Goal: Task Accomplishment & Management: Manage account settings

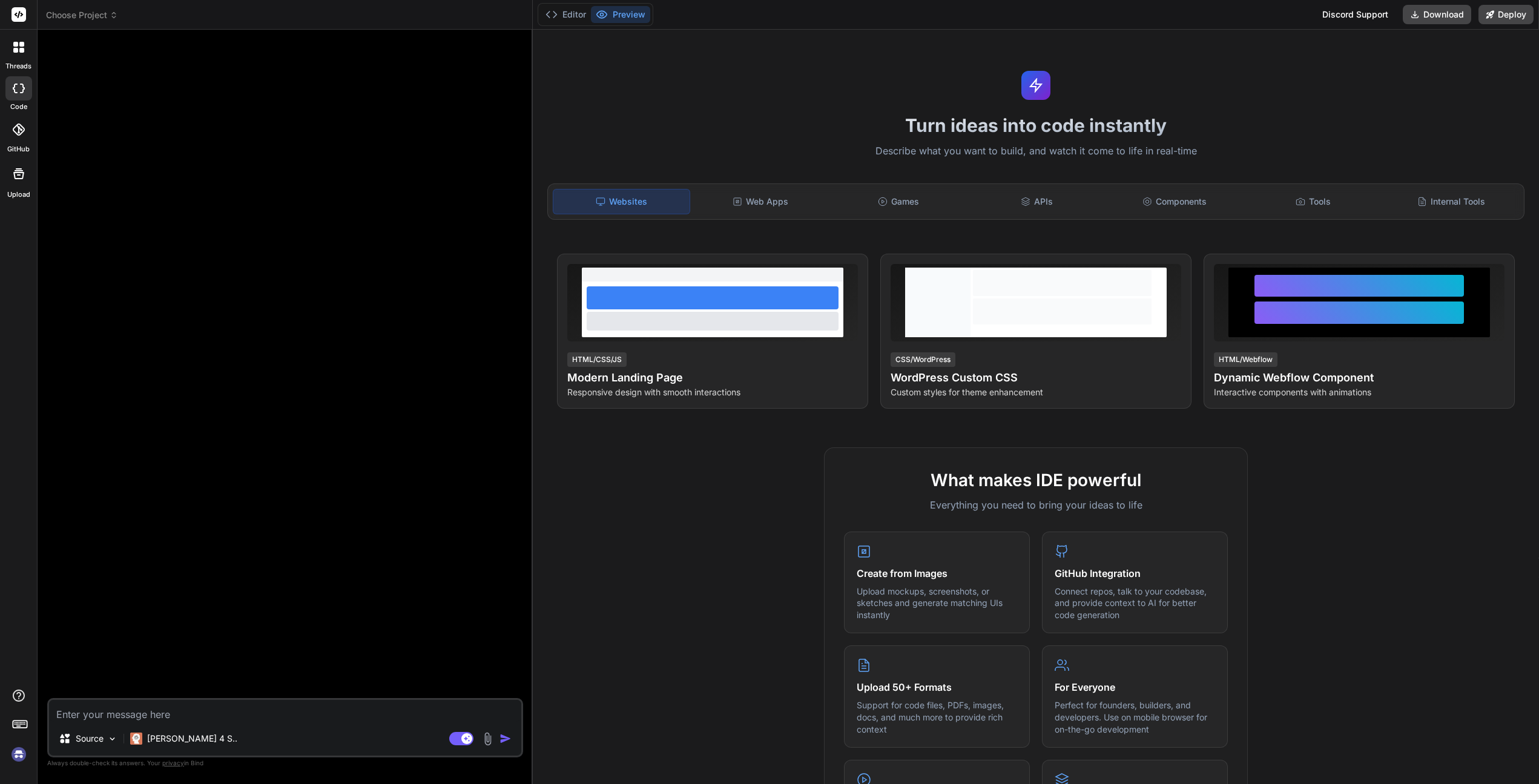
type textarea "x"
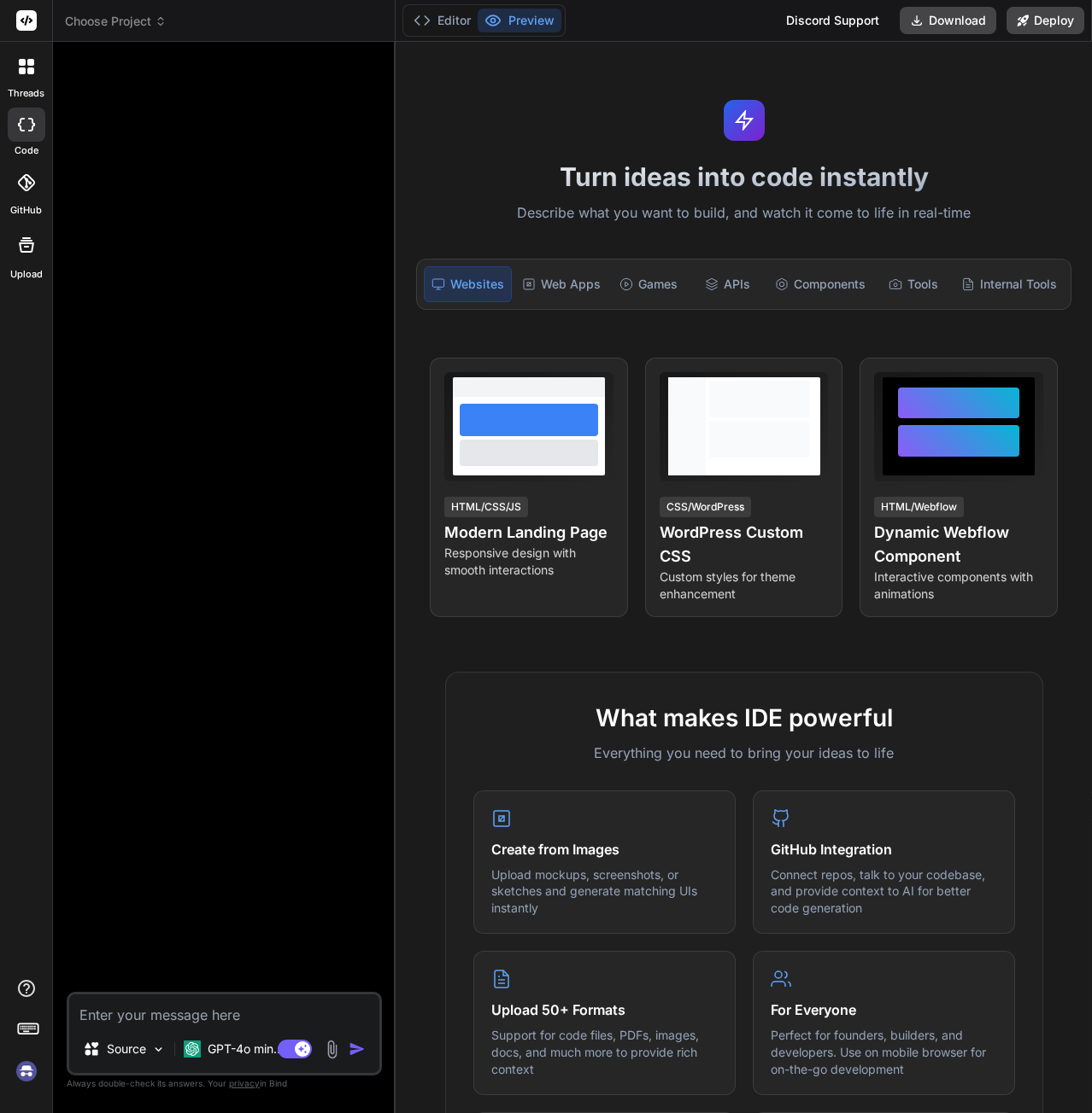
click at [19, 1072] on img at bounding box center [26, 1071] width 29 height 29
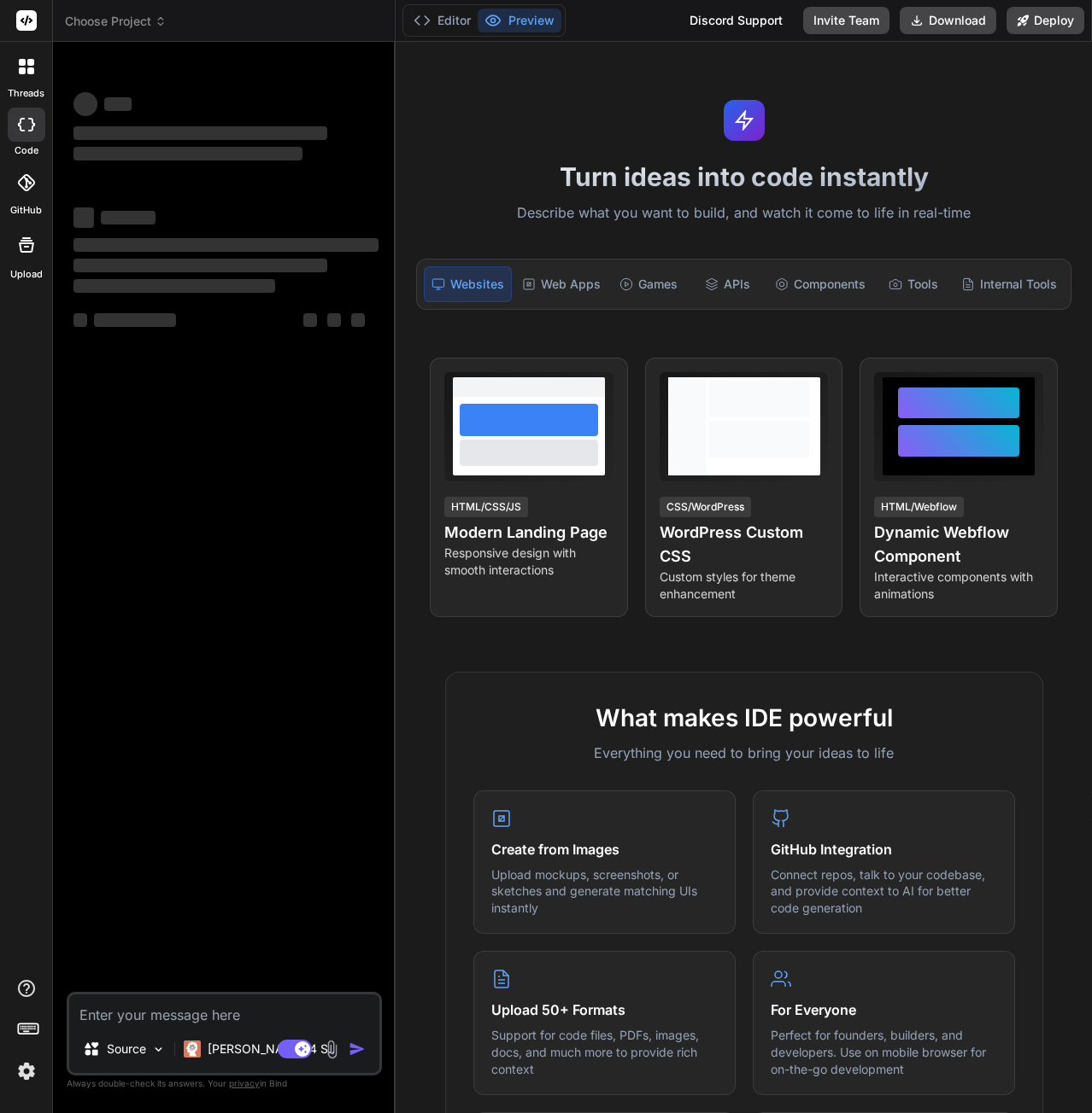
type textarea "x"
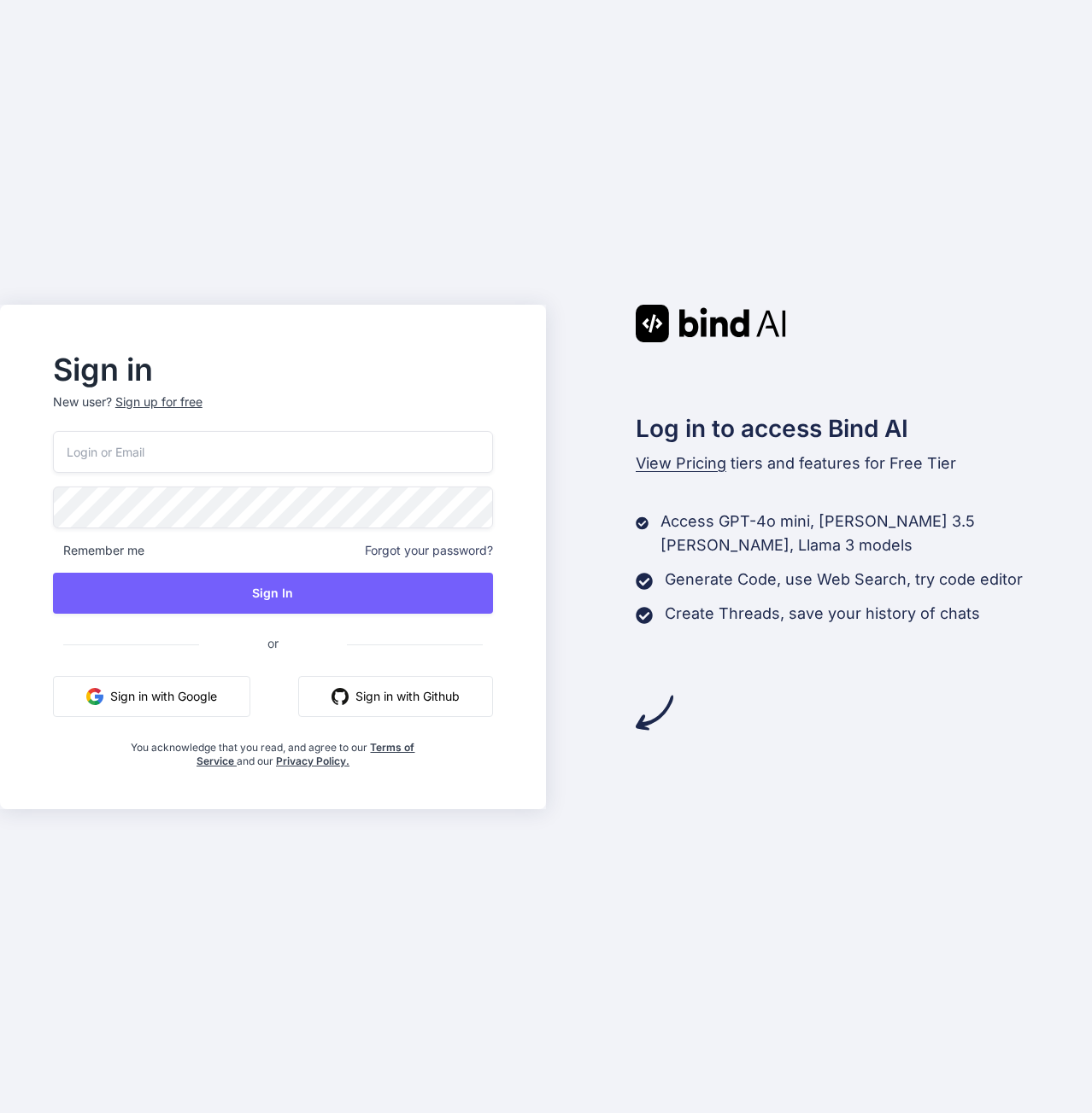
click at [128, 460] on input "email" at bounding box center [273, 451] width 440 height 42
type input "sebastien.vega47@gmail.com"
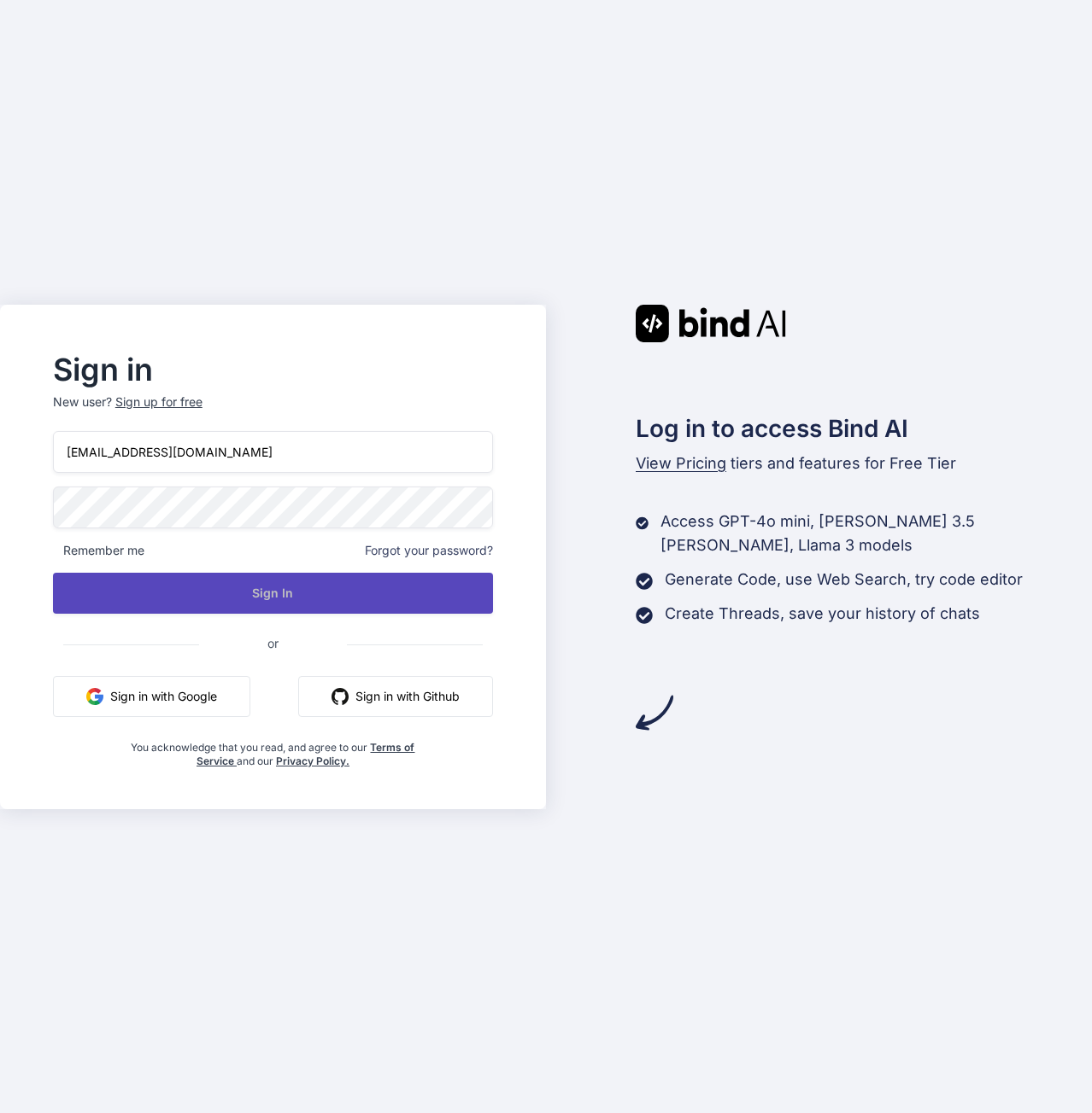
click at [237, 593] on button "Sign In" at bounding box center [273, 594] width 440 height 41
click at [275, 582] on button "Sign In" at bounding box center [273, 594] width 440 height 41
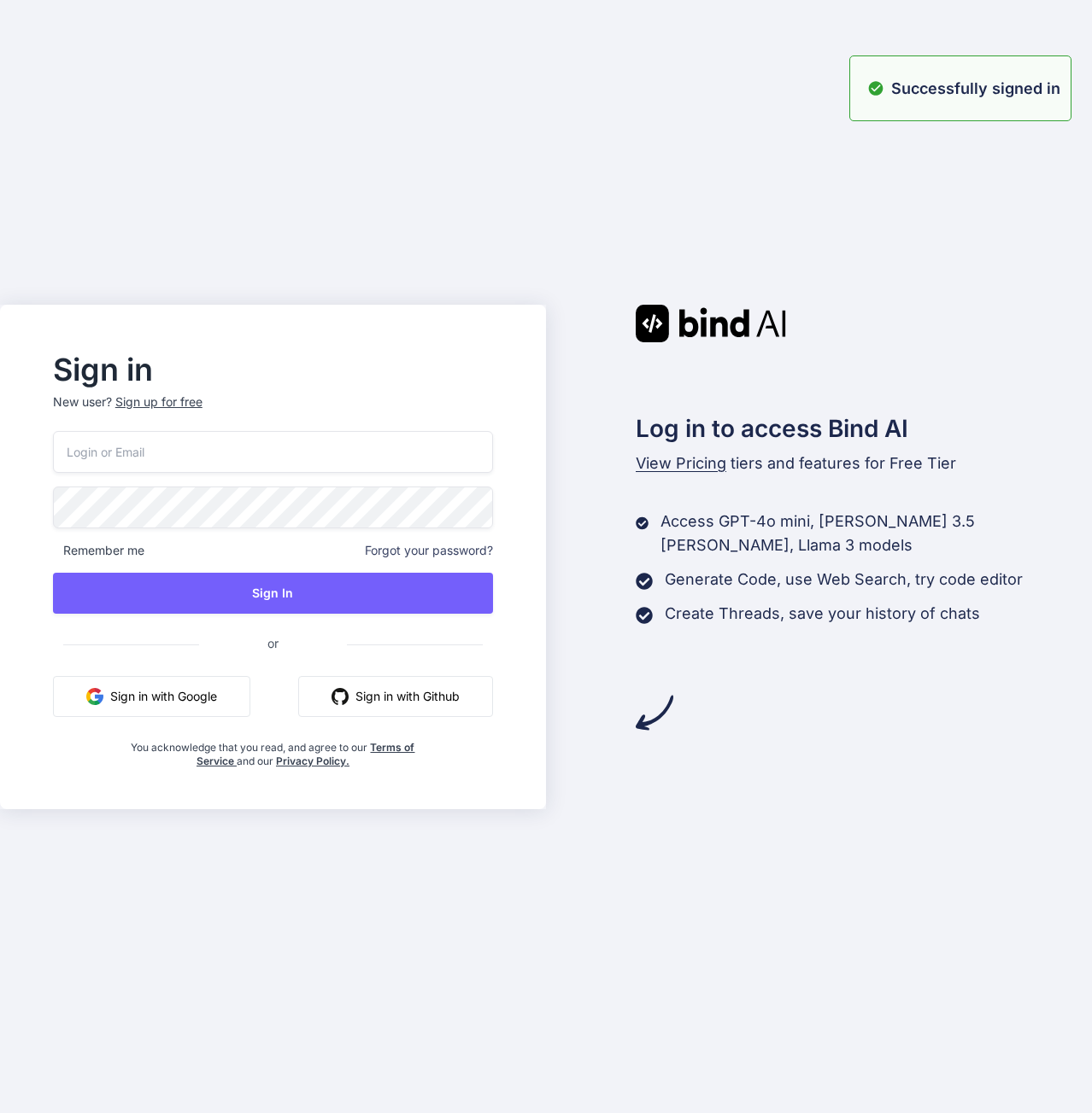
click at [302, 194] on div "Sign in New user? Sign up for free Remember me Forgot your password? Sign In or…" at bounding box center [546, 556] width 1092 height 1113
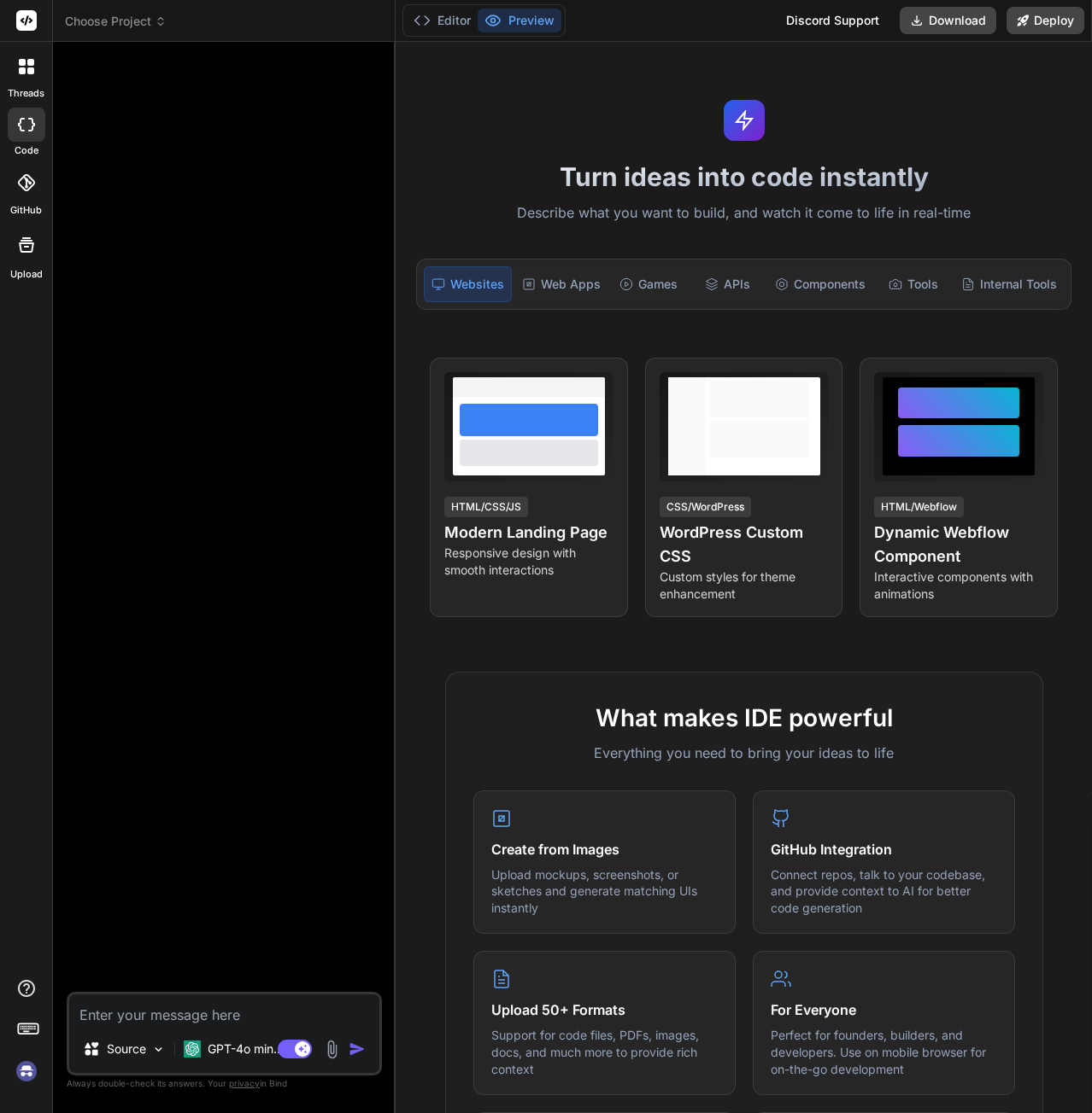
click at [22, 1068] on img at bounding box center [26, 1071] width 29 height 29
type textarea "x"
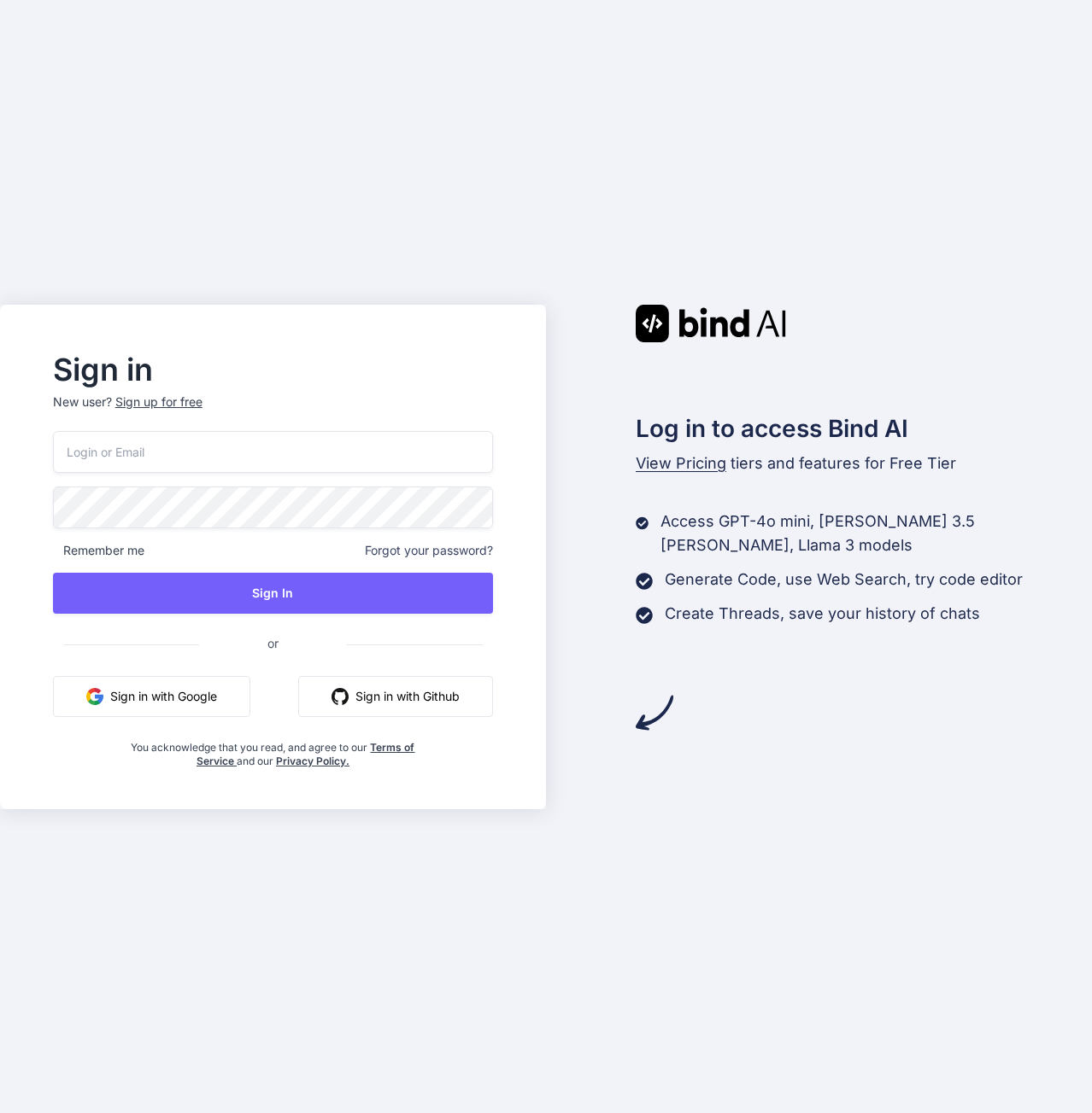
click at [157, 449] on input "email" at bounding box center [273, 451] width 440 height 42
type input "[EMAIL_ADDRESS][DOMAIN_NAME]"
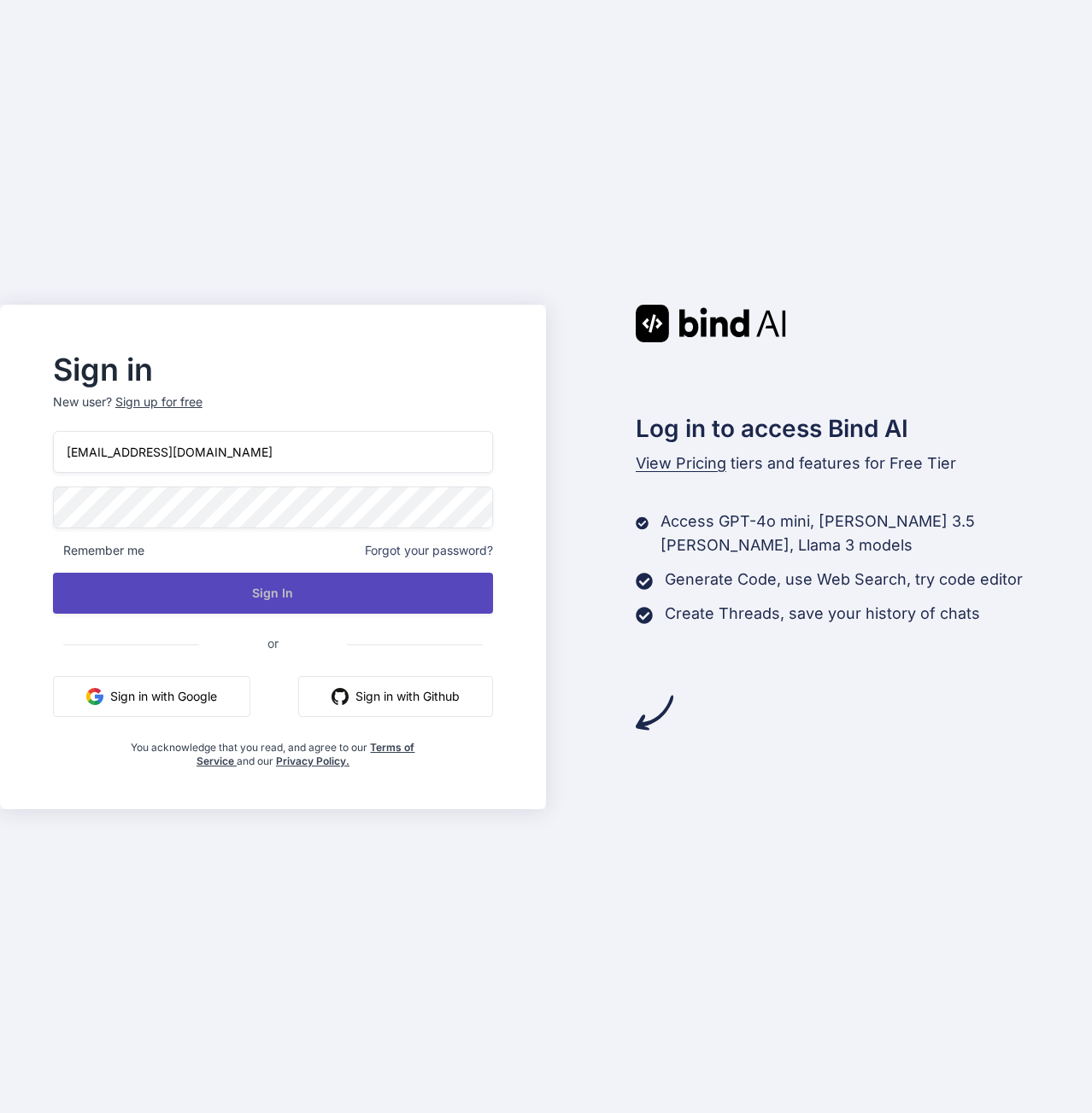
click at [266, 611] on button "Sign In" at bounding box center [273, 594] width 440 height 41
click at [277, 593] on button "Sign In" at bounding box center [273, 594] width 440 height 41
